Goal: Find specific page/section: Find specific page/section

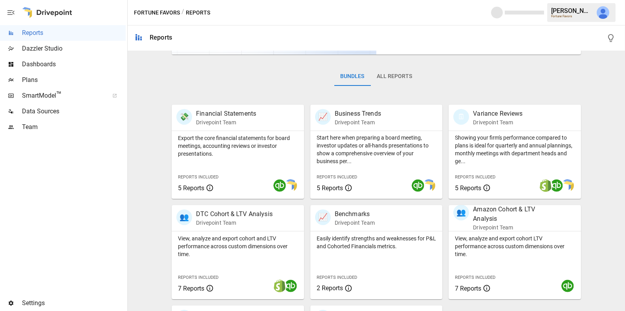
scroll to position [196, 0]
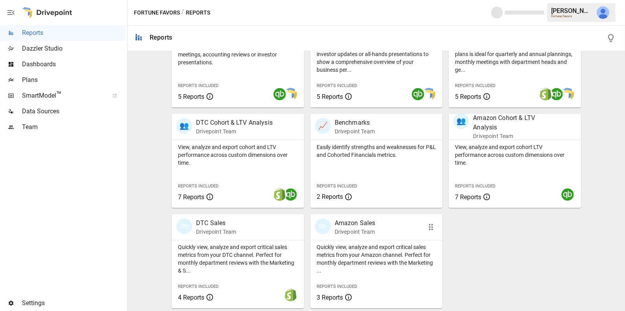
click at [363, 245] on p "Quickly view, analyze and export critical sales metrics from your Amazon channe…" at bounding box center [377, 258] width 120 height 31
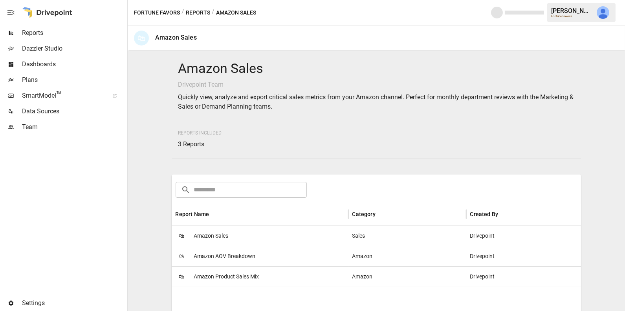
click at [300, 238] on div "🛍 Amazon Sales" at bounding box center [260, 236] width 177 height 20
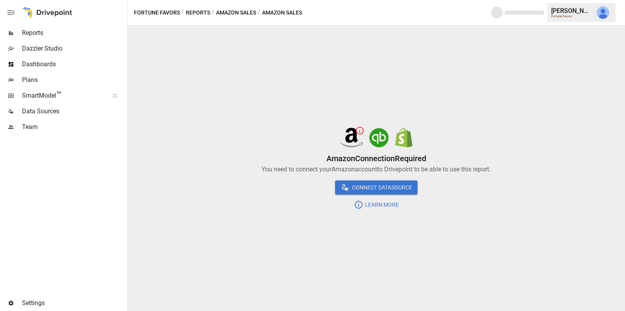
click at [61, 115] on span "Data Sources" at bounding box center [74, 111] width 104 height 9
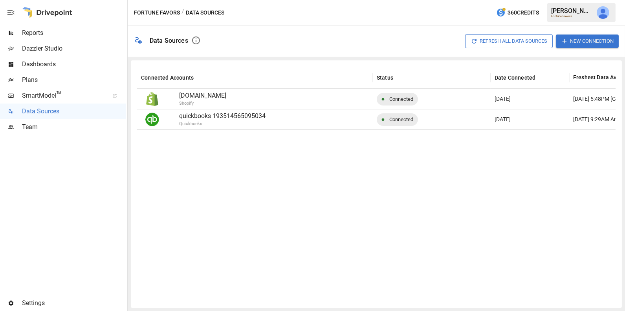
click at [602, 15] on img "Julie Wilton" at bounding box center [603, 12] width 13 height 13
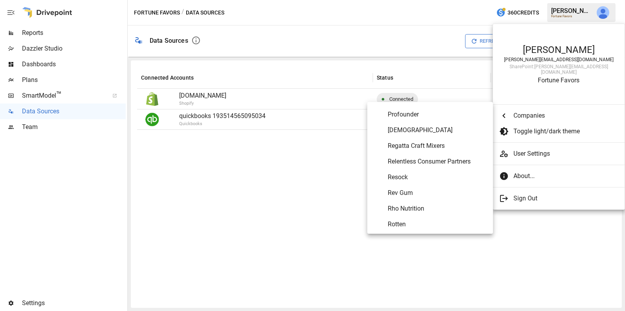
scroll to position [3470, 0]
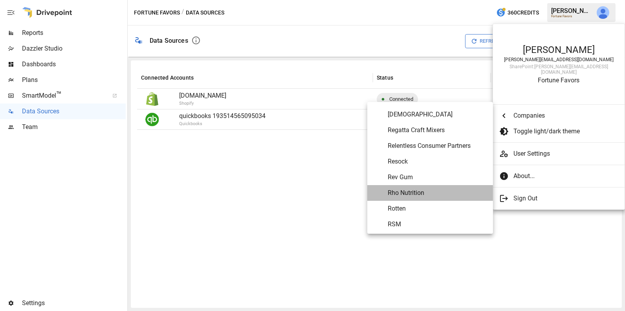
click at [422, 191] on span "Rho Nutrition" at bounding box center [437, 193] width 99 height 9
